Goal: Information Seeking & Learning: Find specific fact

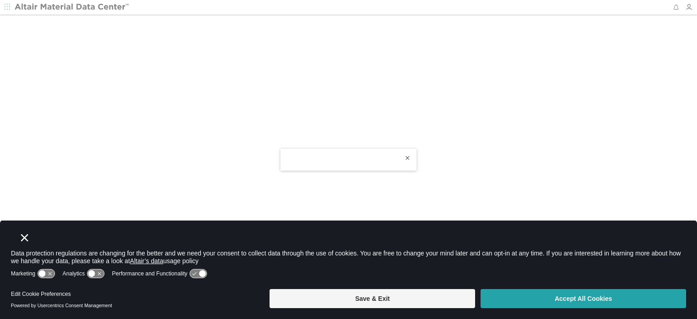
drag, startPoint x: 533, startPoint y: 294, endPoint x: 540, endPoint y: 310, distance: 16.9
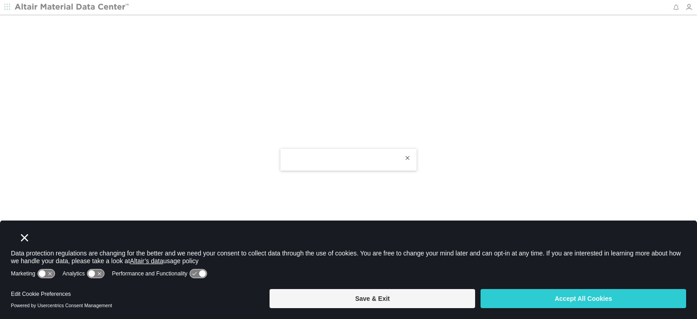
click at [534, 294] on button "Accept All Cookies" at bounding box center [583, 298] width 206 height 19
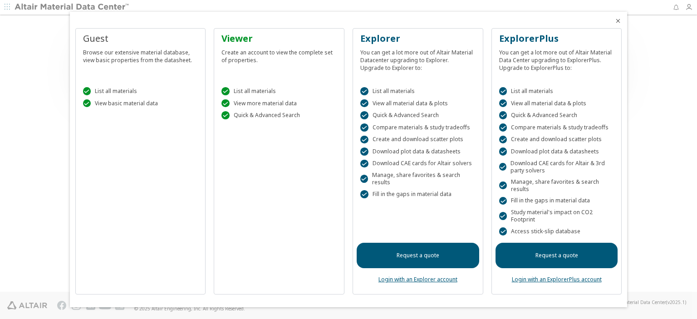
click at [619, 21] on icon "Close" at bounding box center [617, 20] width 7 height 7
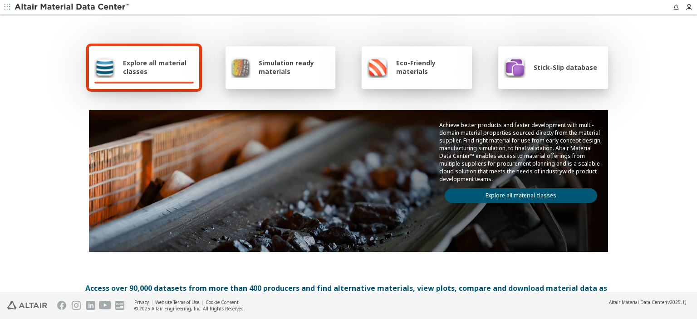
scroll to position [181, 0]
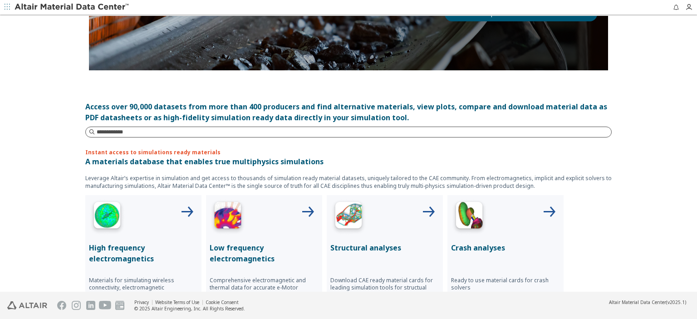
click at [292, 131] on input at bounding box center [354, 131] width 514 height 9
type input "****"
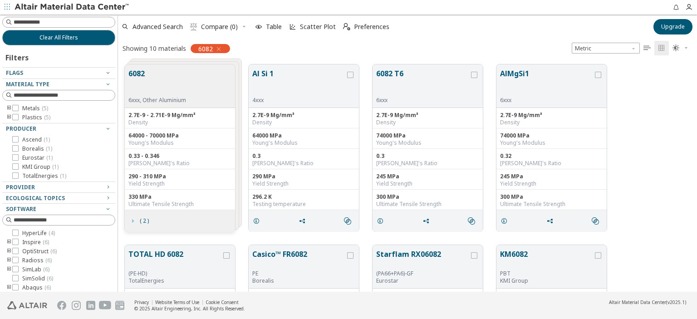
click at [138, 219] on span "( 2 )" at bounding box center [144, 220] width 13 height 5
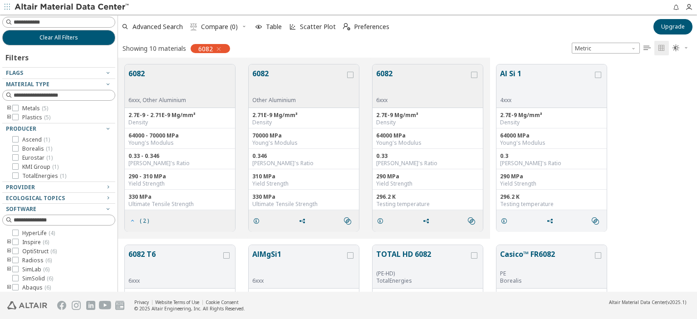
click at [138, 220] on span "( 2 )" at bounding box center [144, 220] width 13 height 5
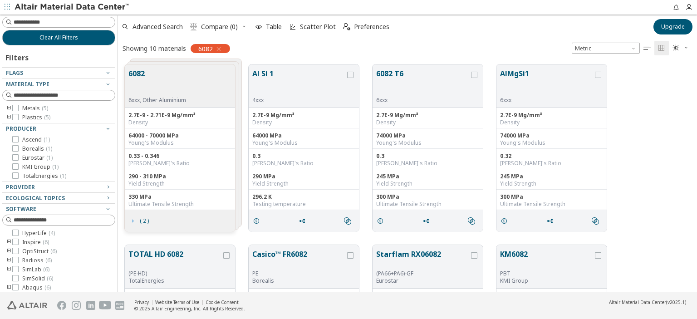
click at [138, 220] on span "( 2 )" at bounding box center [144, 220] width 13 height 5
